Goal: Transaction & Acquisition: Purchase product/service

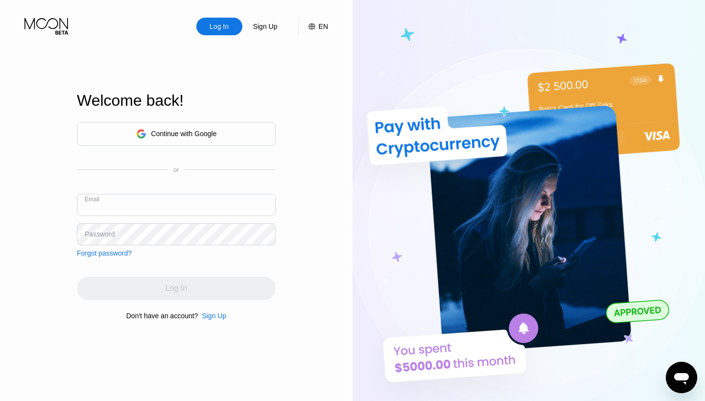
type input "[EMAIL_ADDRESS][DOMAIN_NAME]"
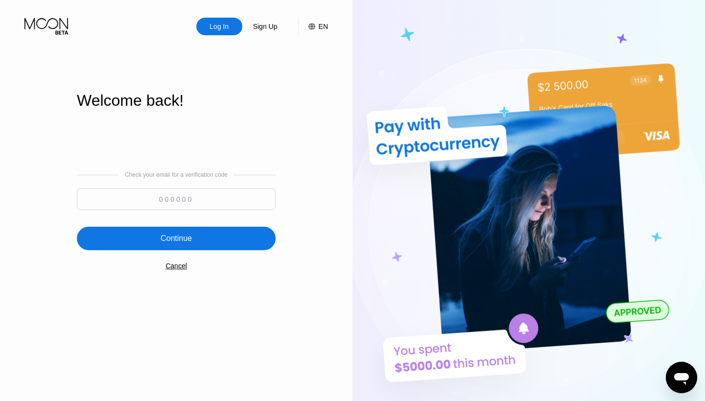
click at [174, 200] on input at bounding box center [176, 199] width 199 height 22
type input "381971"
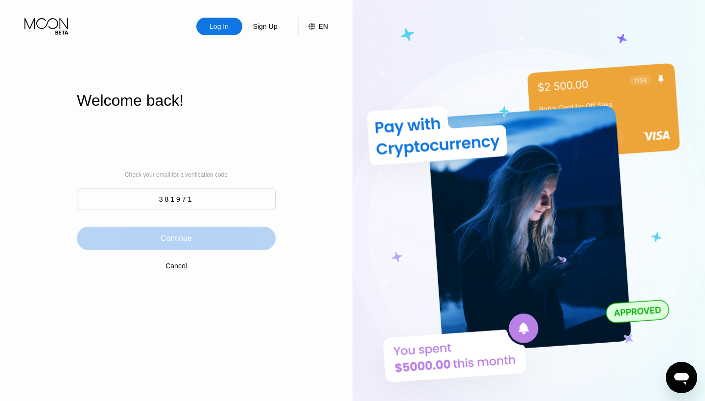
click at [193, 236] on div "Continue" at bounding box center [176, 238] width 199 height 23
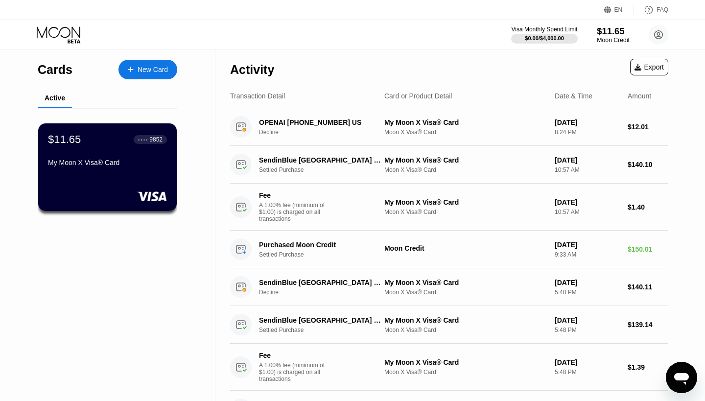
click at [615, 37] on div "Moon Credit" at bounding box center [612, 40] width 33 height 7
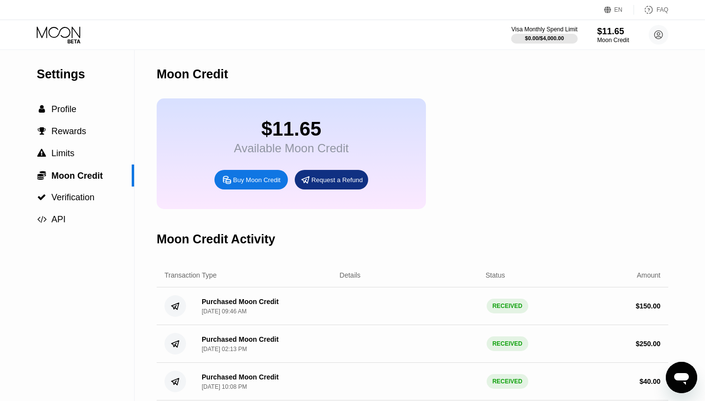
click at [253, 184] on div "Buy Moon Credit" at bounding box center [256, 180] width 47 height 8
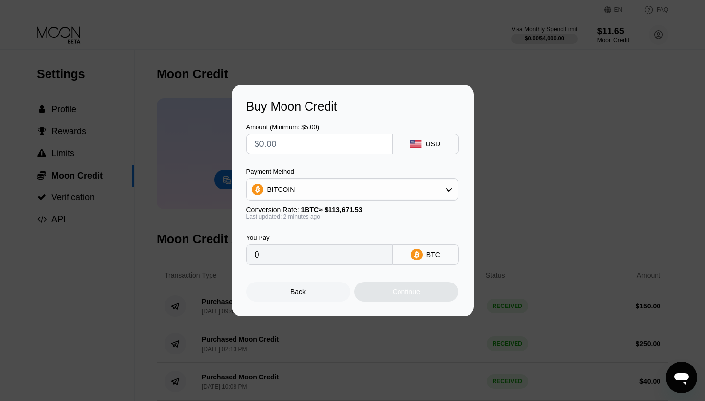
click at [445, 185] on icon at bounding box center [449, 189] width 8 height 8
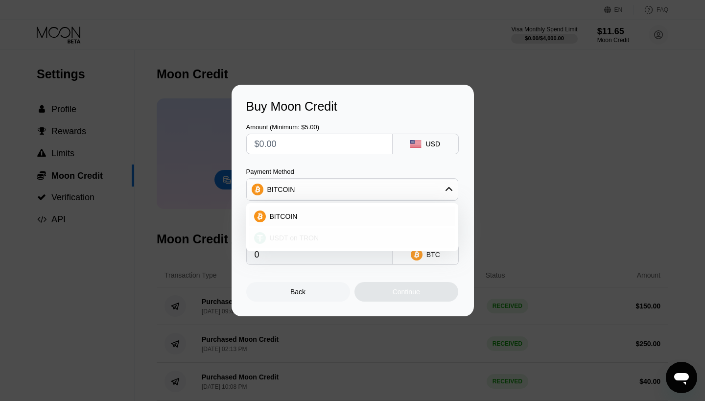
click at [315, 239] on span "USDT on TRON" at bounding box center [294, 238] width 49 height 8
type input "0.00"
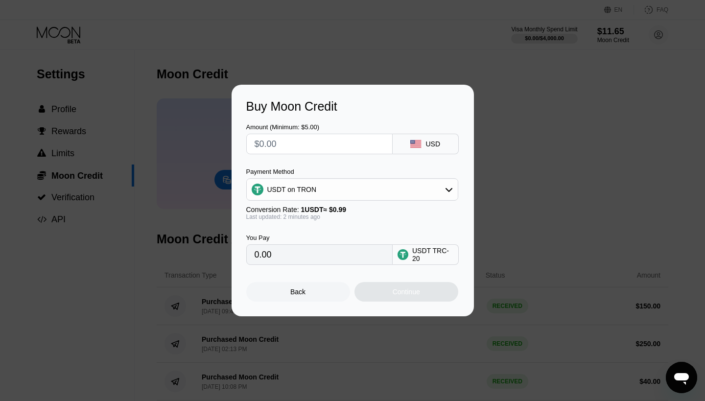
click at [348, 141] on input "text" at bounding box center [319, 144] width 130 height 20
type input "$5"
type input "5.05"
type input "$50"
type input "50.51"
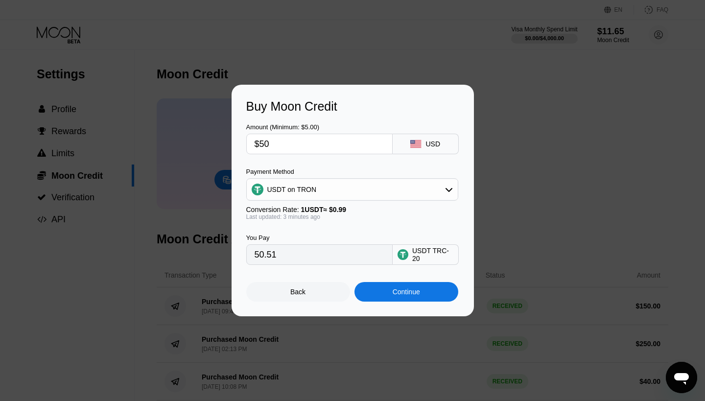
type input "$50"
click at [420, 301] on div "Continue" at bounding box center [406, 292] width 104 height 20
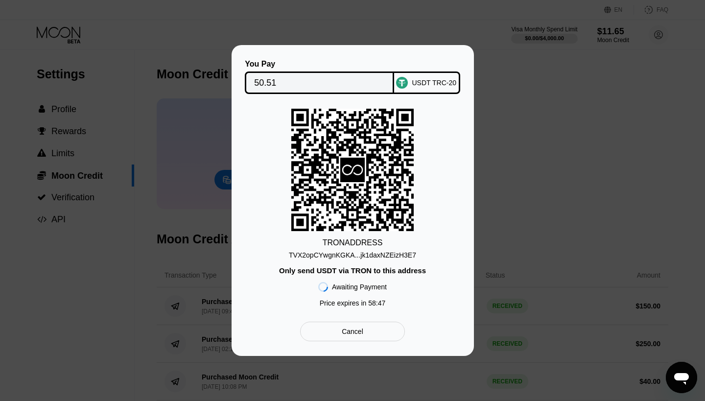
click at [366, 329] on div "Cancel" at bounding box center [352, 331] width 104 height 20
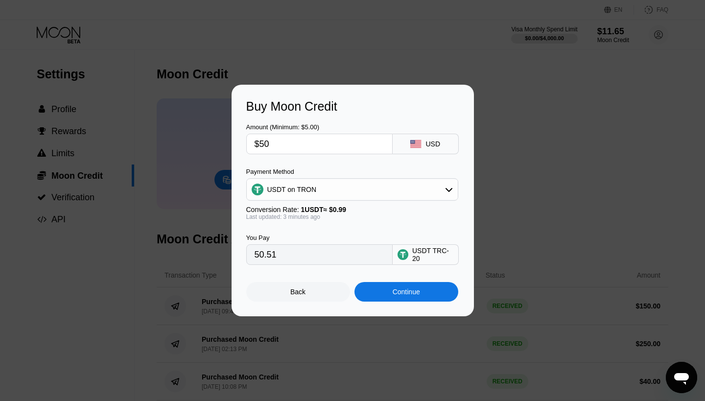
click at [402, 190] on div "USDT on TRON" at bounding box center [352, 190] width 211 height 20
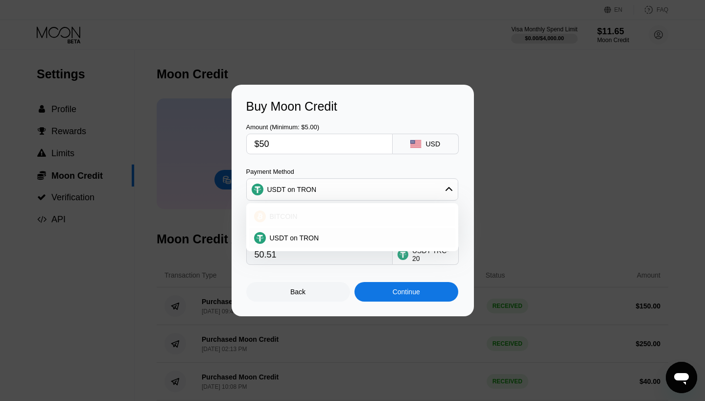
click at [369, 215] on div "BITCOIN" at bounding box center [358, 216] width 184 height 8
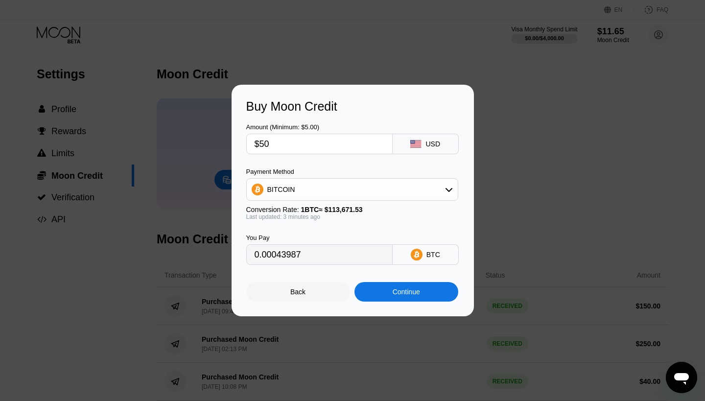
type input "0.00044004"
click at [388, 290] on div "Continue" at bounding box center [406, 292] width 104 height 20
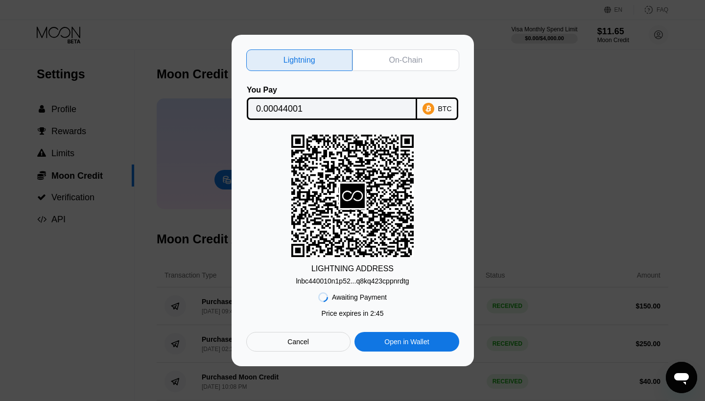
click at [308, 107] on input "0.00044001" at bounding box center [332, 109] width 152 height 20
click at [384, 282] on div "lnbc440010n1p52...q8kq423cppnrdtg" at bounding box center [352, 281] width 113 height 8
click at [297, 106] on input "0.00044001" at bounding box center [332, 109] width 152 height 20
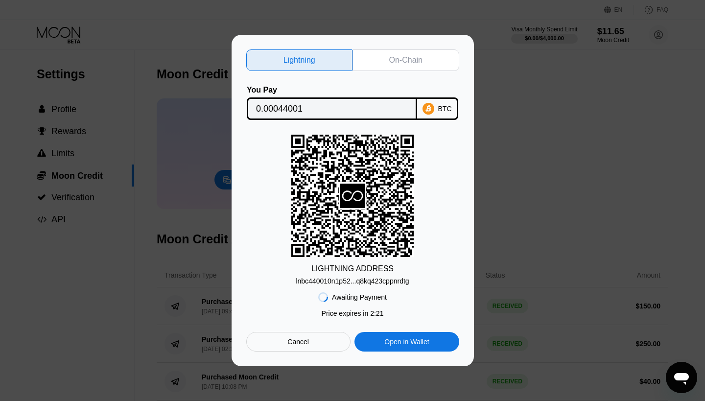
click at [436, 108] on div "BTC" at bounding box center [437, 108] width 41 height 23
click at [414, 65] on div "On-Chain" at bounding box center [405, 60] width 107 height 22
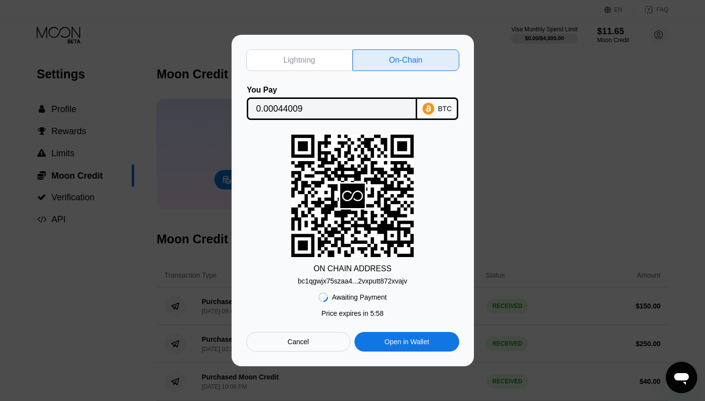
click at [383, 280] on div "bc1qgwjx75szaa4...2vxputt872xvajv" at bounding box center [351, 281] width 109 height 8
click at [289, 106] on input "0.00044009" at bounding box center [332, 109] width 152 height 20
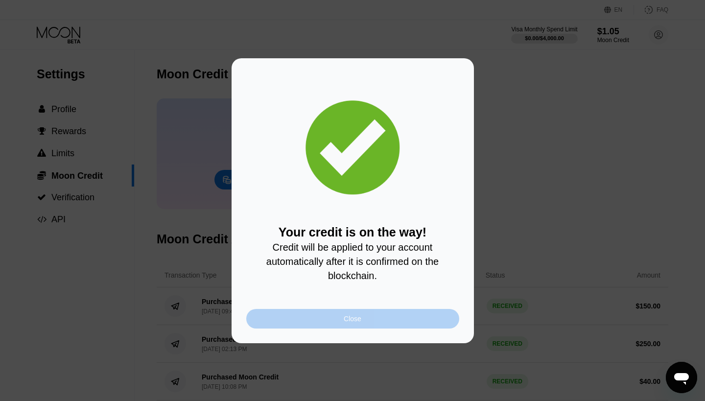
click at [389, 318] on div "Close" at bounding box center [352, 319] width 213 height 20
